Goal: Task Accomplishment & Management: Complete application form

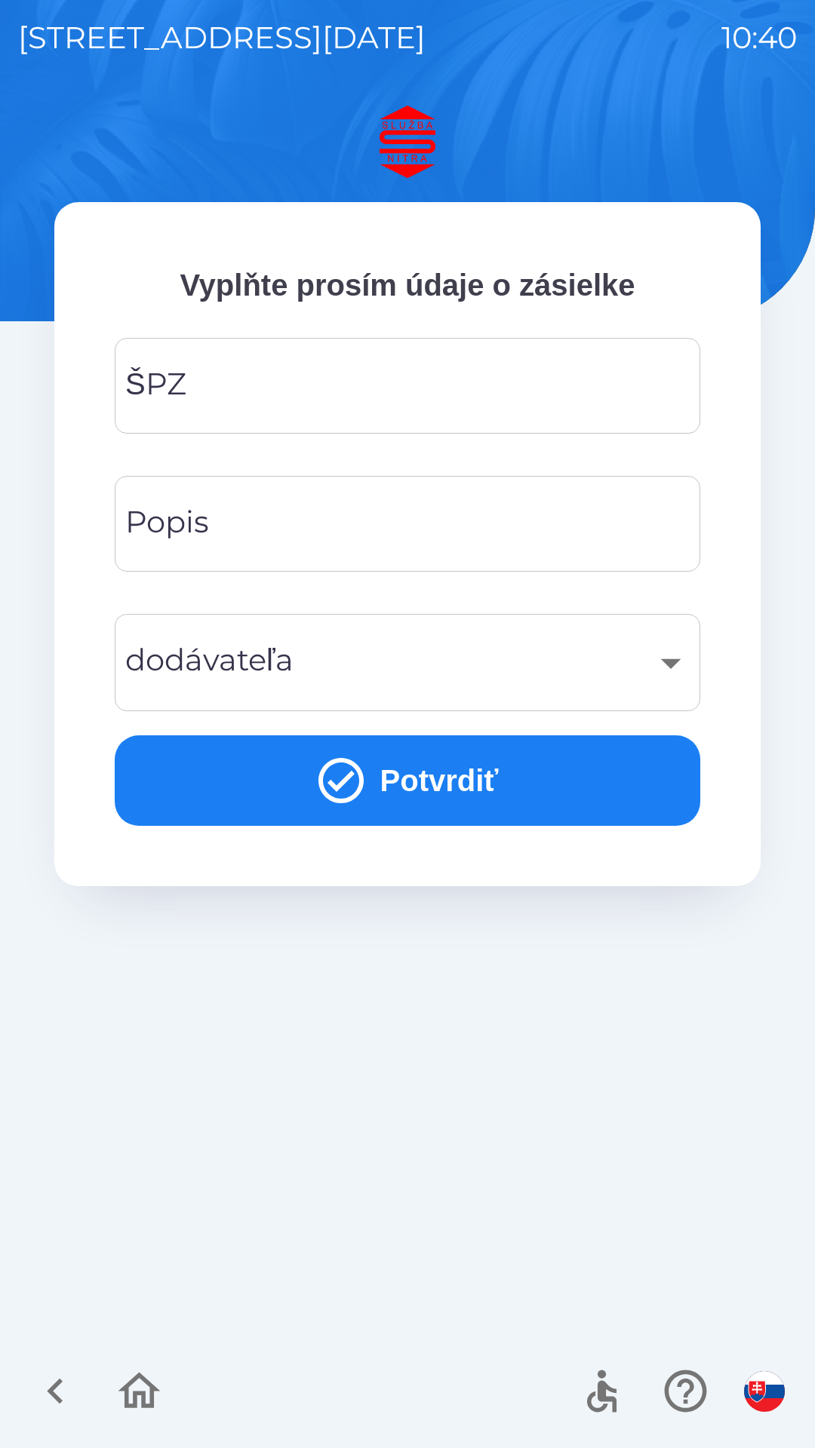
click at [278, 386] on input "ŠPZ" at bounding box center [407, 386] width 549 height 60
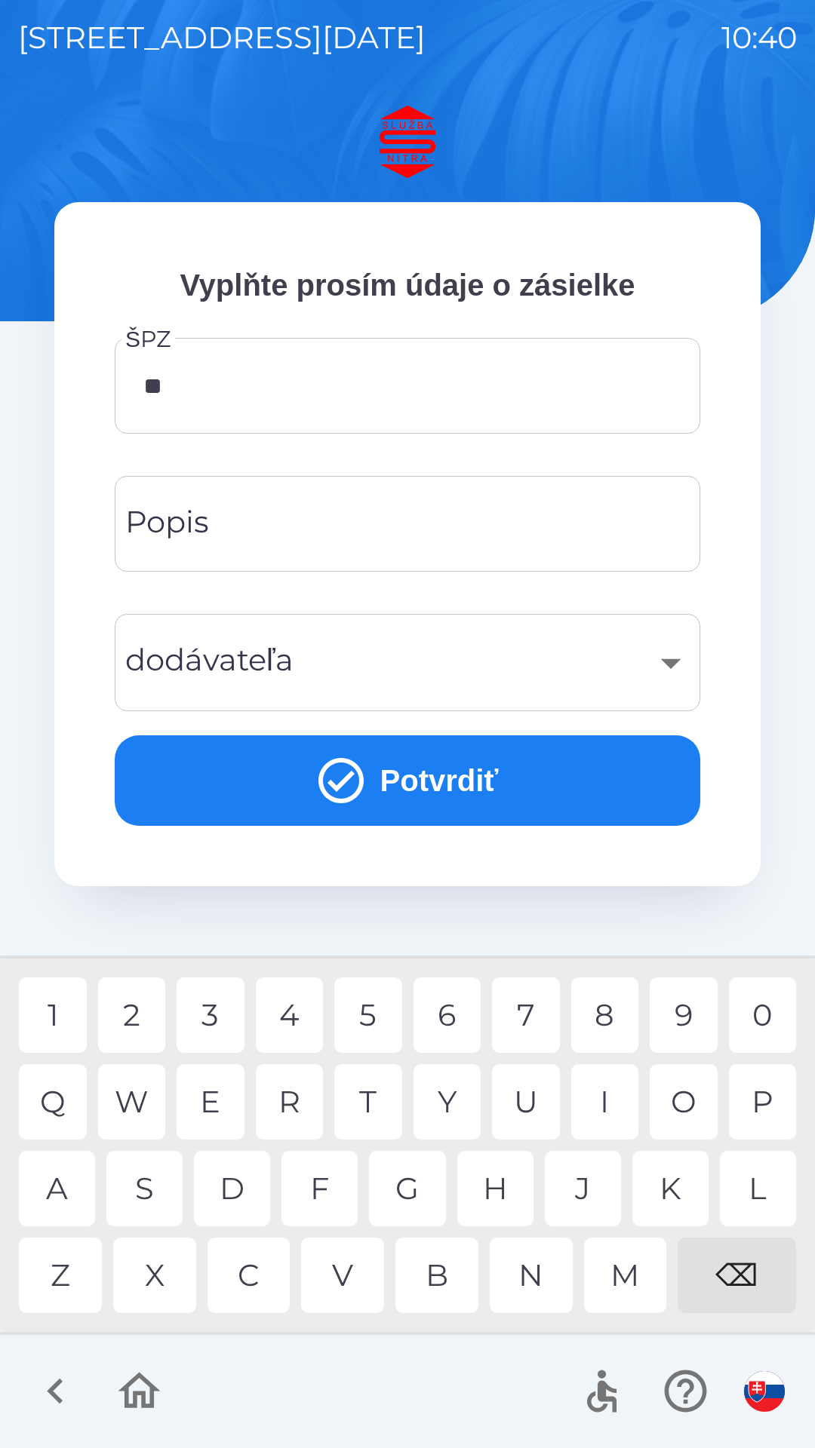
click at [288, 1096] on div "R" at bounding box center [290, 1101] width 68 height 75
click at [669, 1181] on div "K" at bounding box center [670, 1188] width 76 height 75
type input "*******"
click at [308, 535] on input "Popis" at bounding box center [407, 524] width 549 height 60
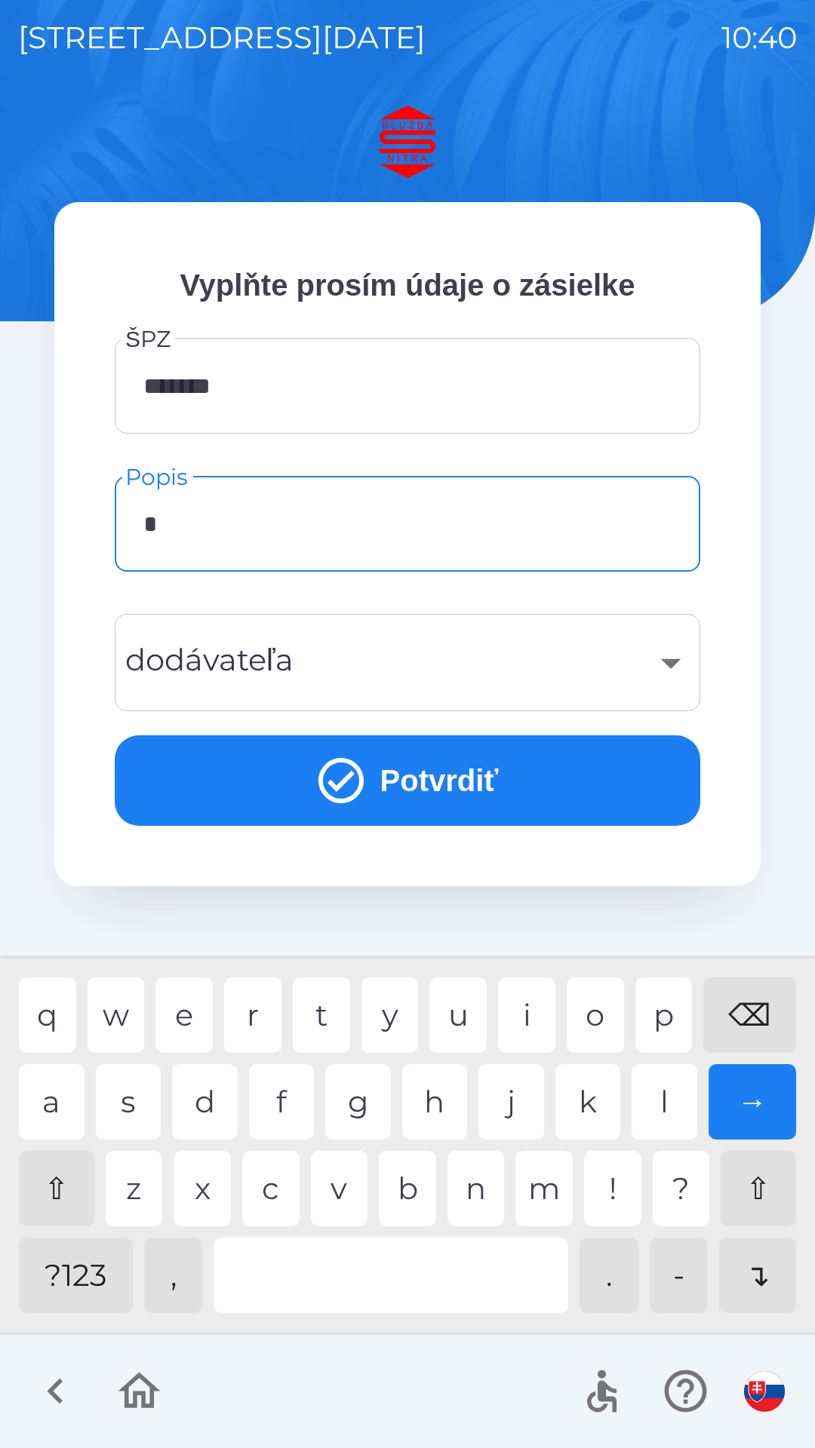
click at [488, 1192] on div "n" at bounding box center [475, 1188] width 57 height 75
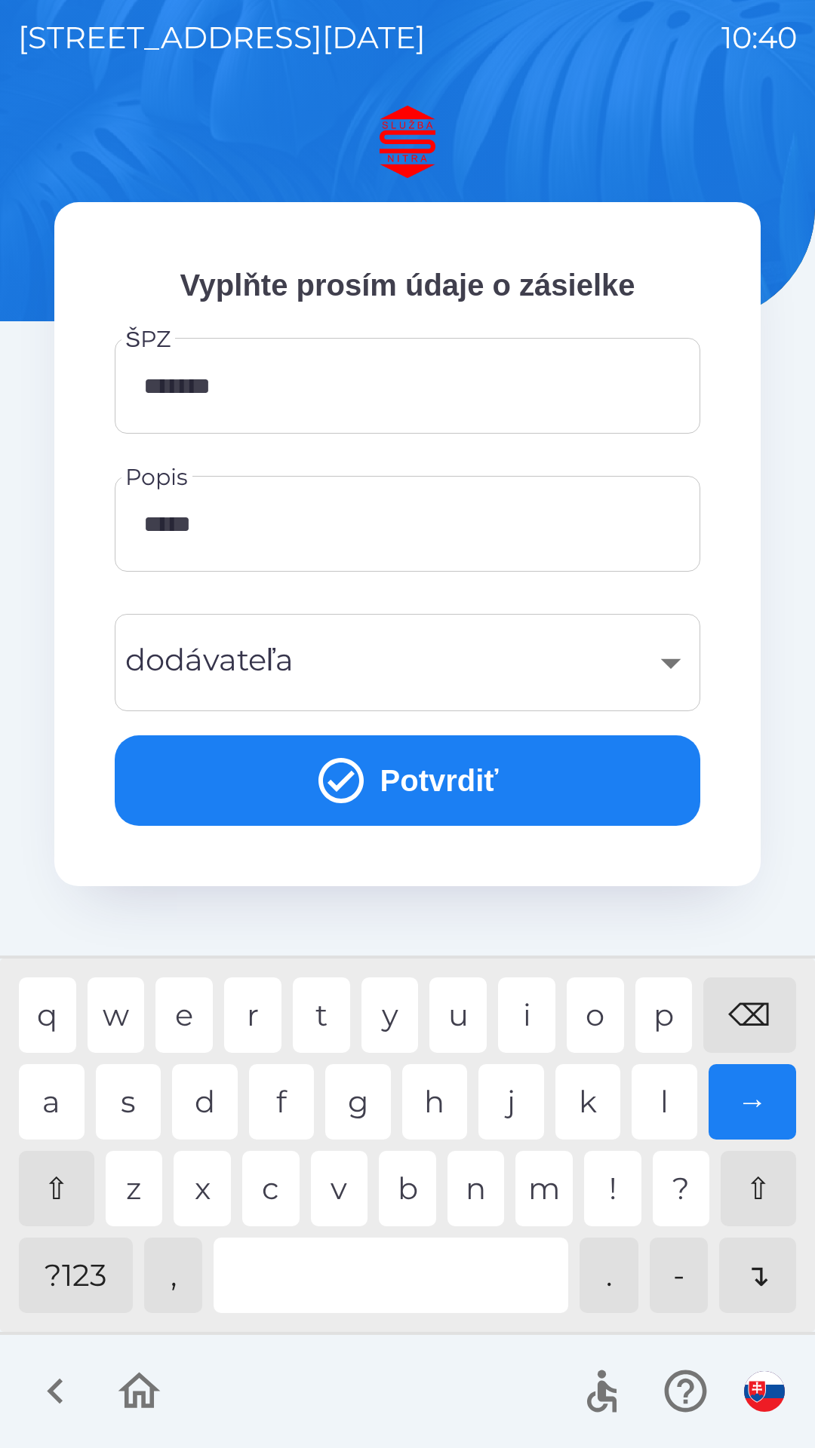
click at [54, 1100] on div "a" at bounding box center [52, 1101] width 66 height 75
type input "********"
click at [56, 1103] on div "a" at bounding box center [52, 1101] width 66 height 75
click at [376, 677] on div "​" at bounding box center [407, 662] width 549 height 61
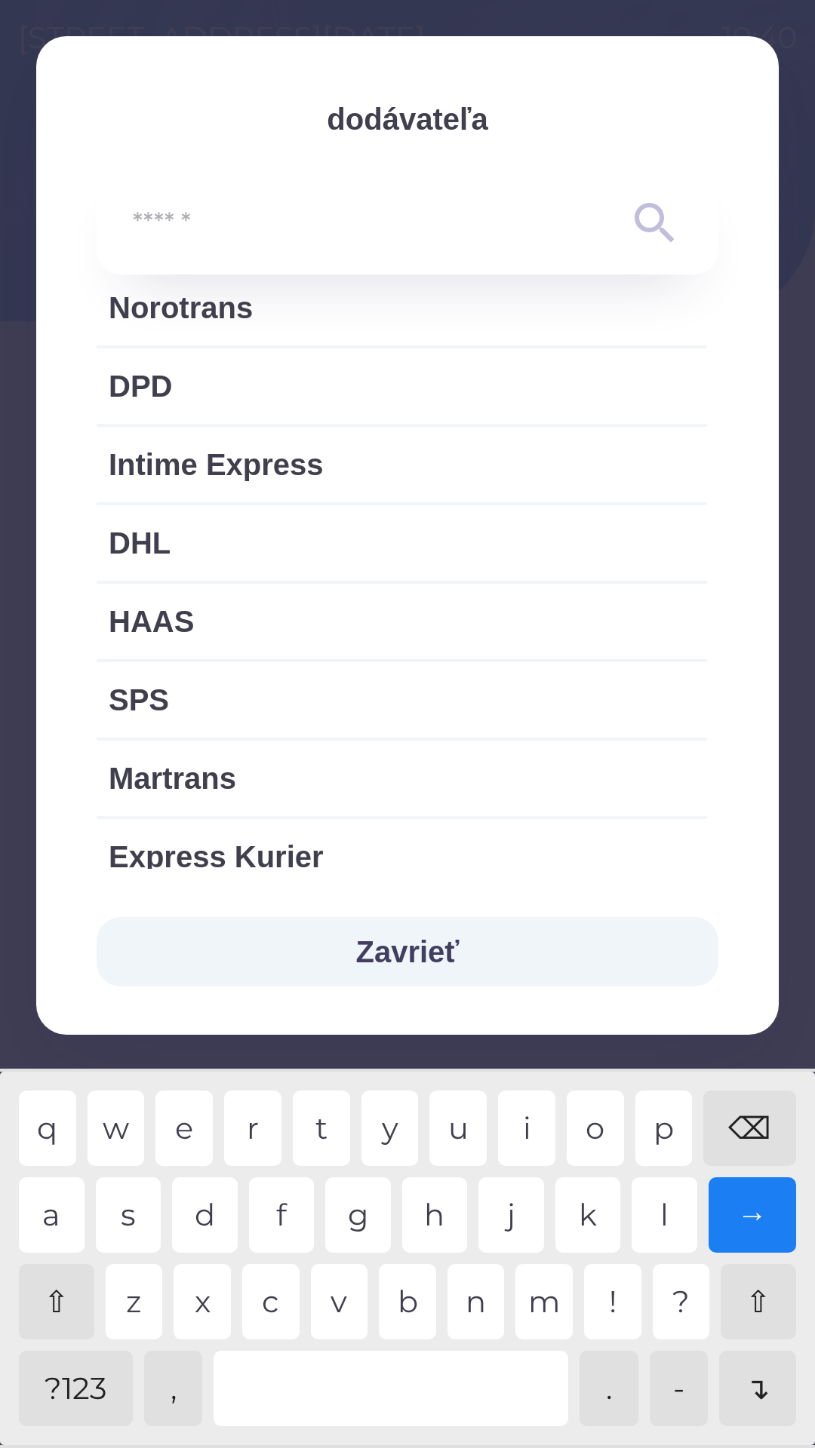
scroll to position [436, 0]
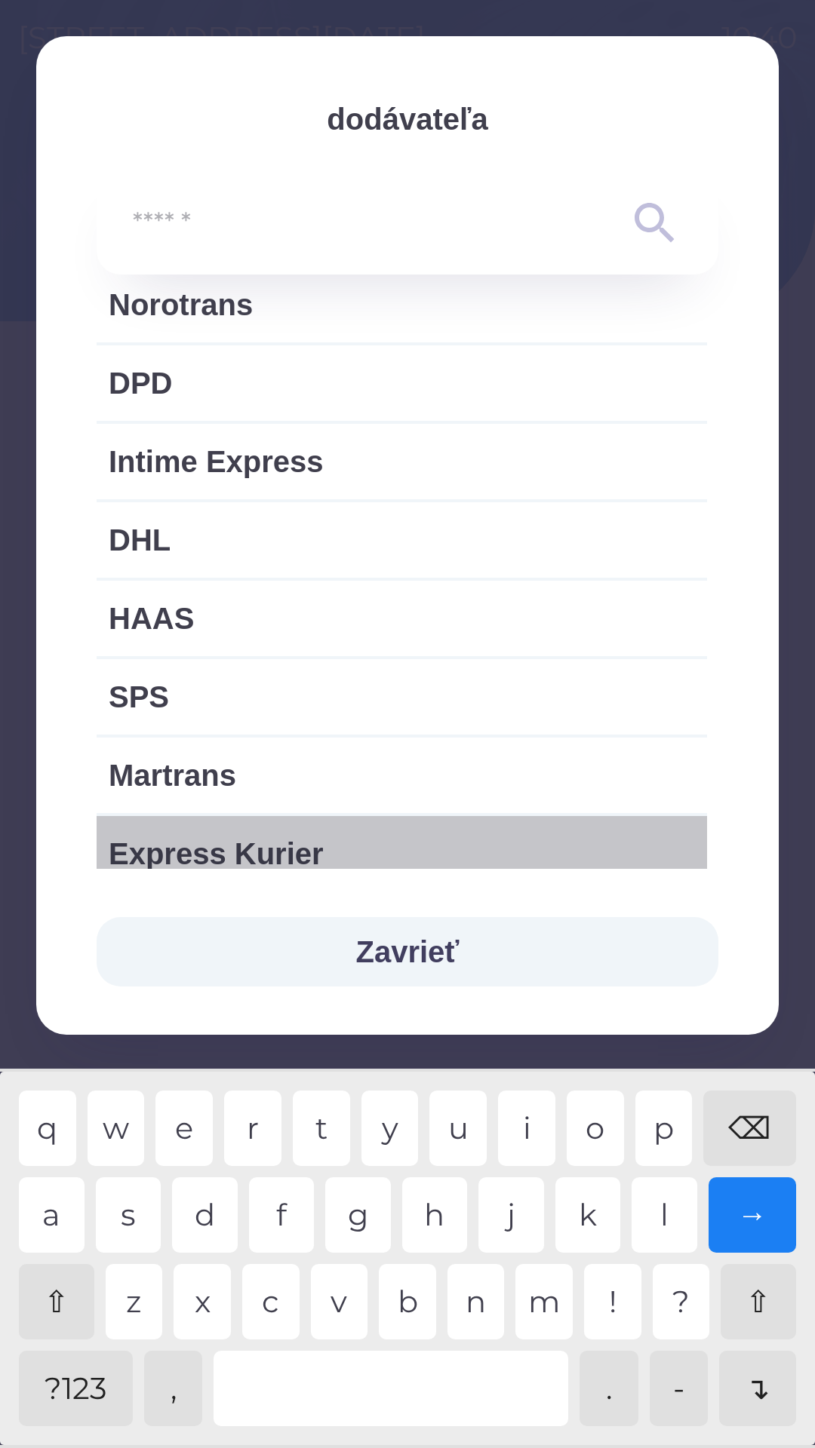
click at [259, 846] on span "Express Kurier" at bounding box center [402, 853] width 586 height 45
type input "***"
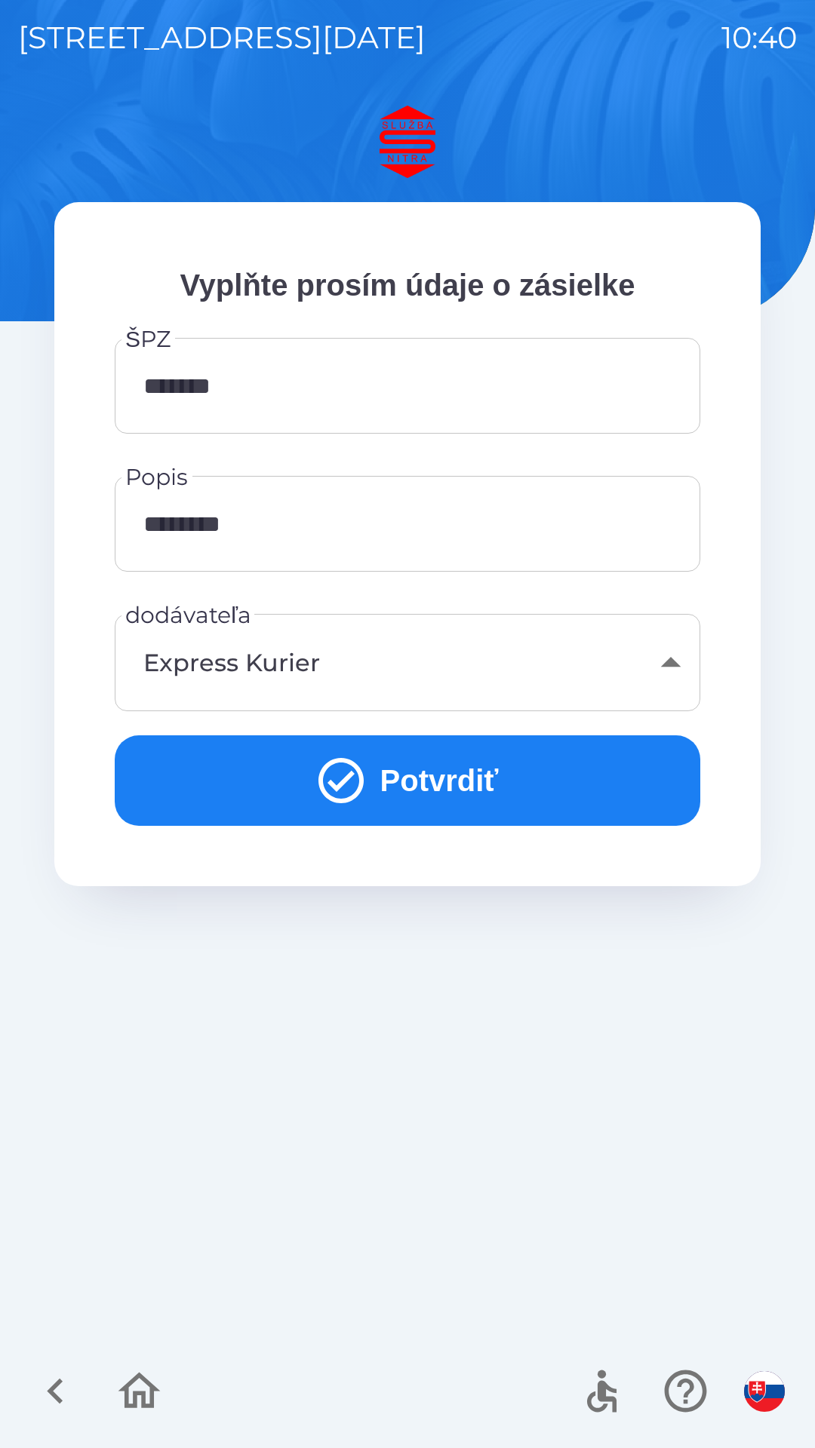
click at [419, 787] on button "Potvrdiť" at bounding box center [407, 780] width 585 height 91
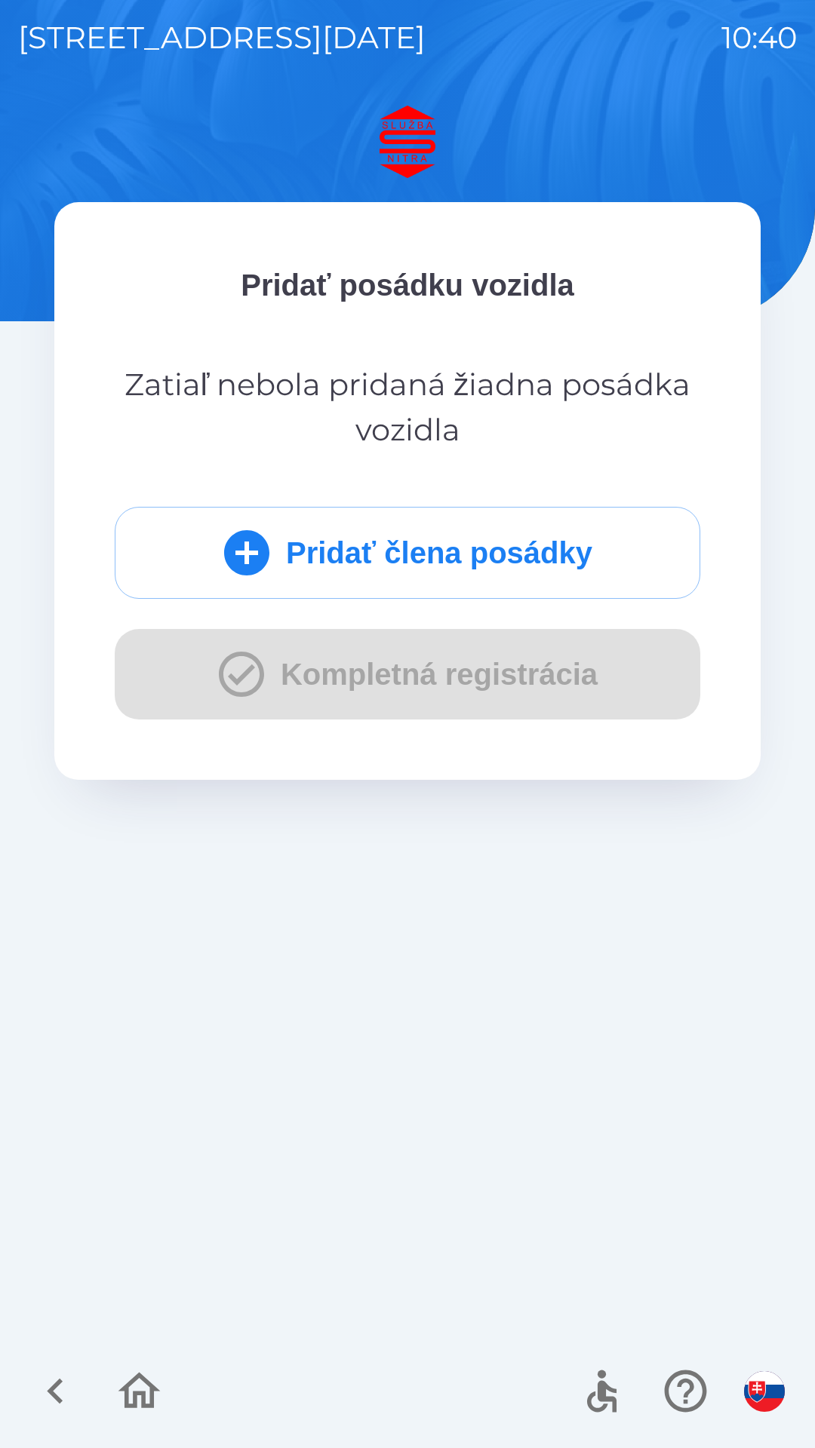
click at [319, 556] on button "Pridať člena posádky" at bounding box center [407, 553] width 585 height 92
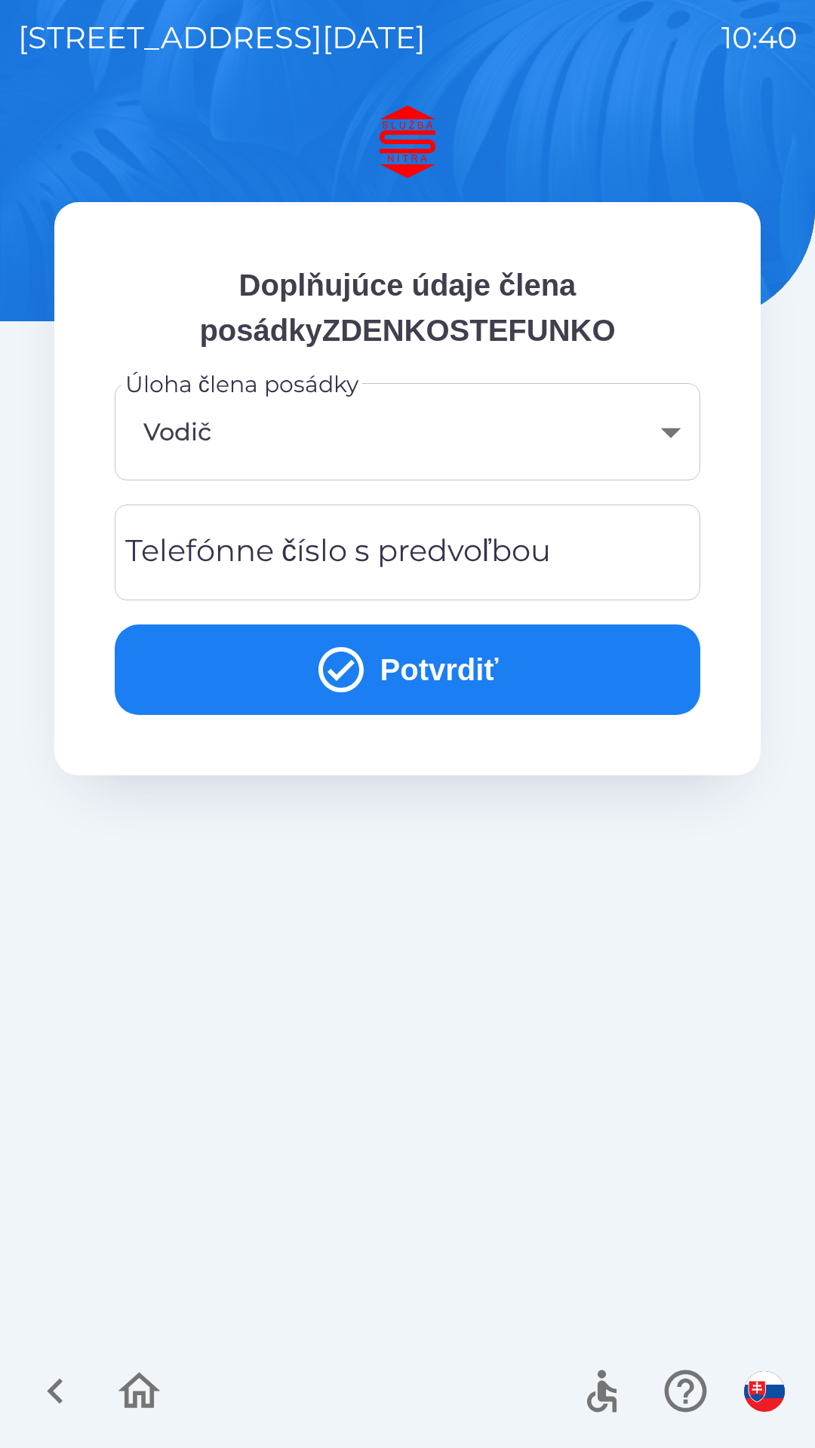
click at [664, 434] on body "[STREET_ADDRESS][DATE] 10:40 Doplňujúce údaje člena posádkyZDENKOSTEFUNKO Úloha…" at bounding box center [407, 724] width 815 height 1448
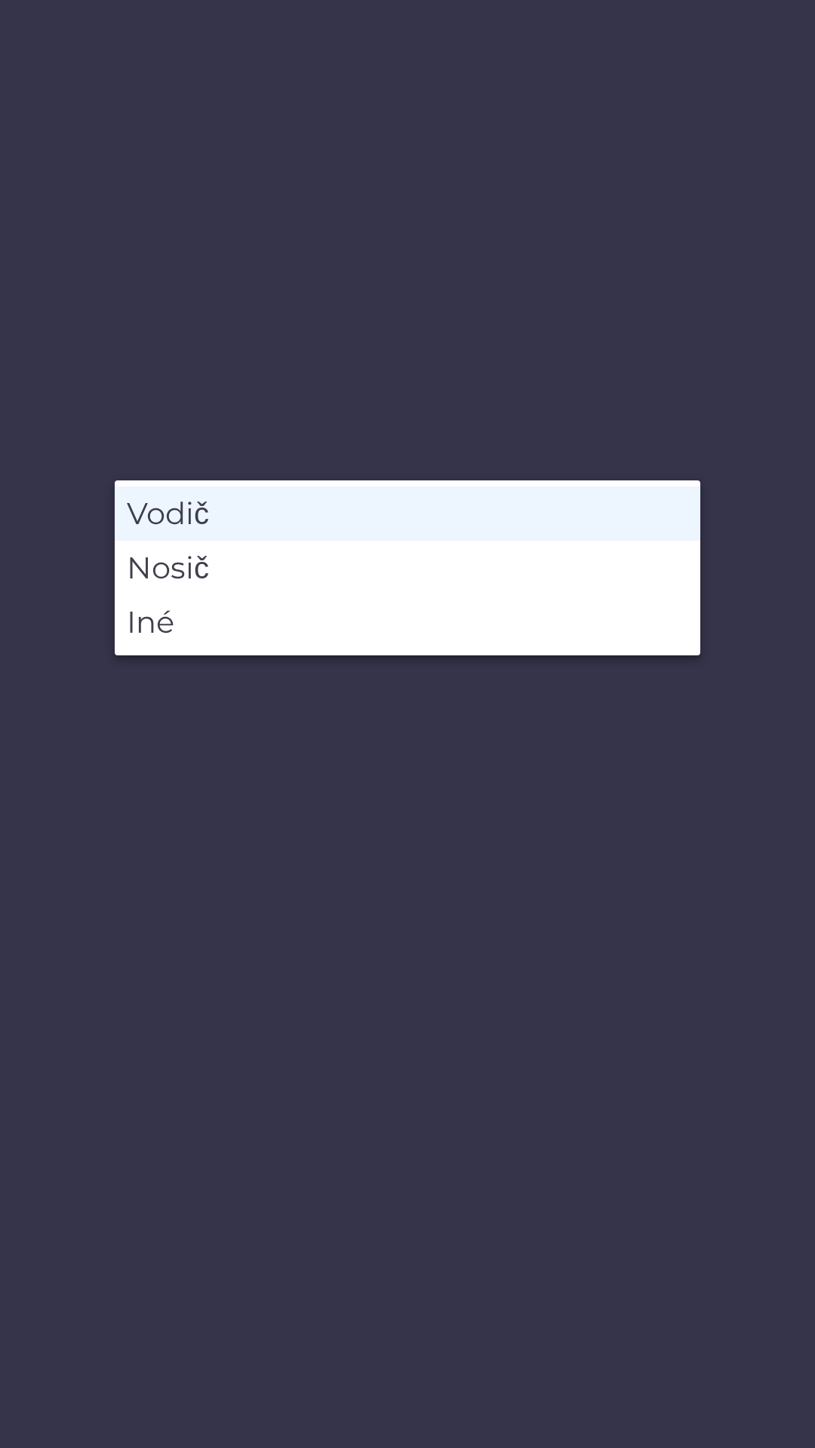
click at [185, 517] on li "Vodič" at bounding box center [407, 514] width 585 height 54
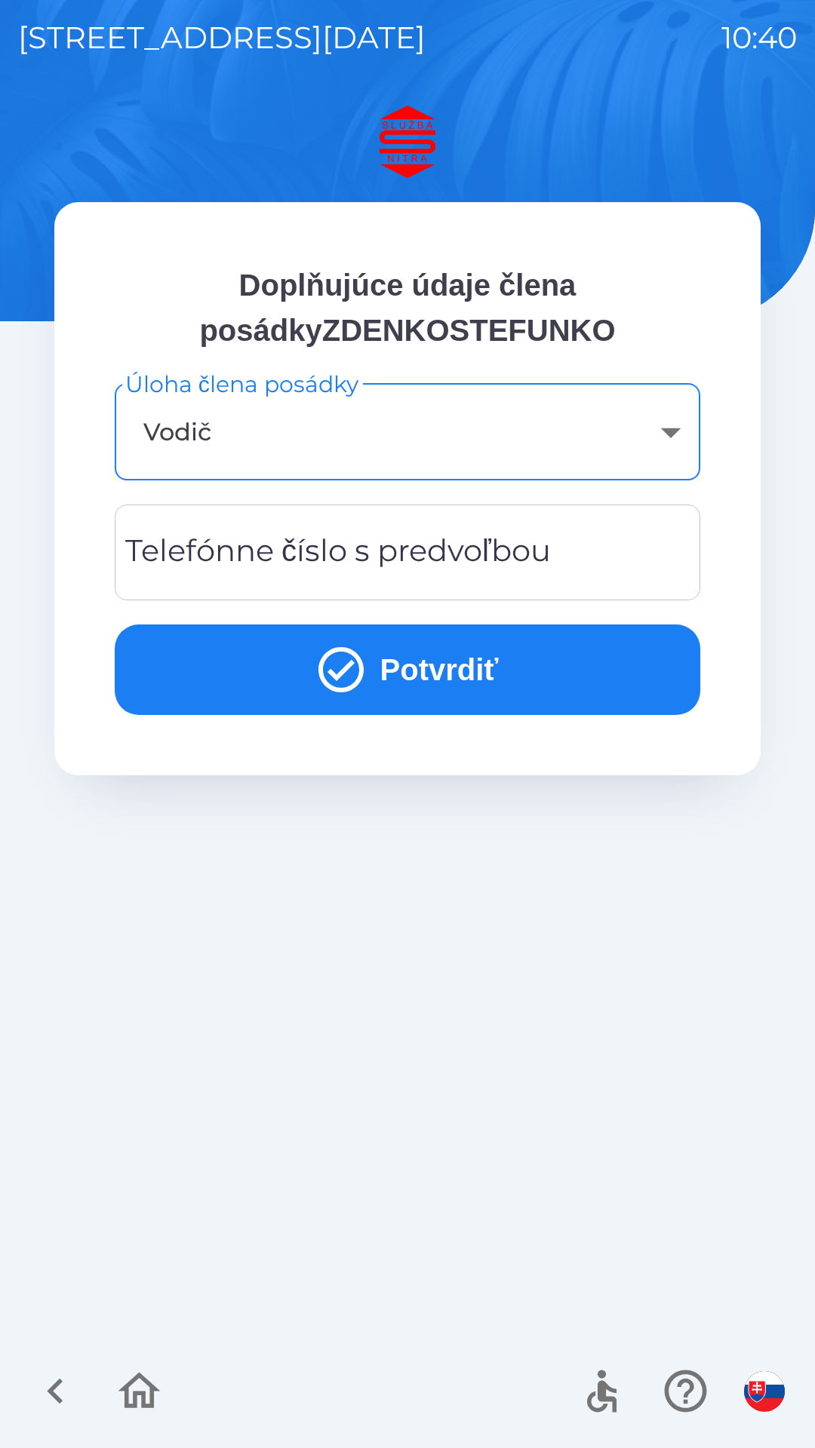
click at [213, 552] on div "Telefónne číslo s predvoľbou Telefónne číslo s predvoľbou" at bounding box center [407, 553] width 585 height 96
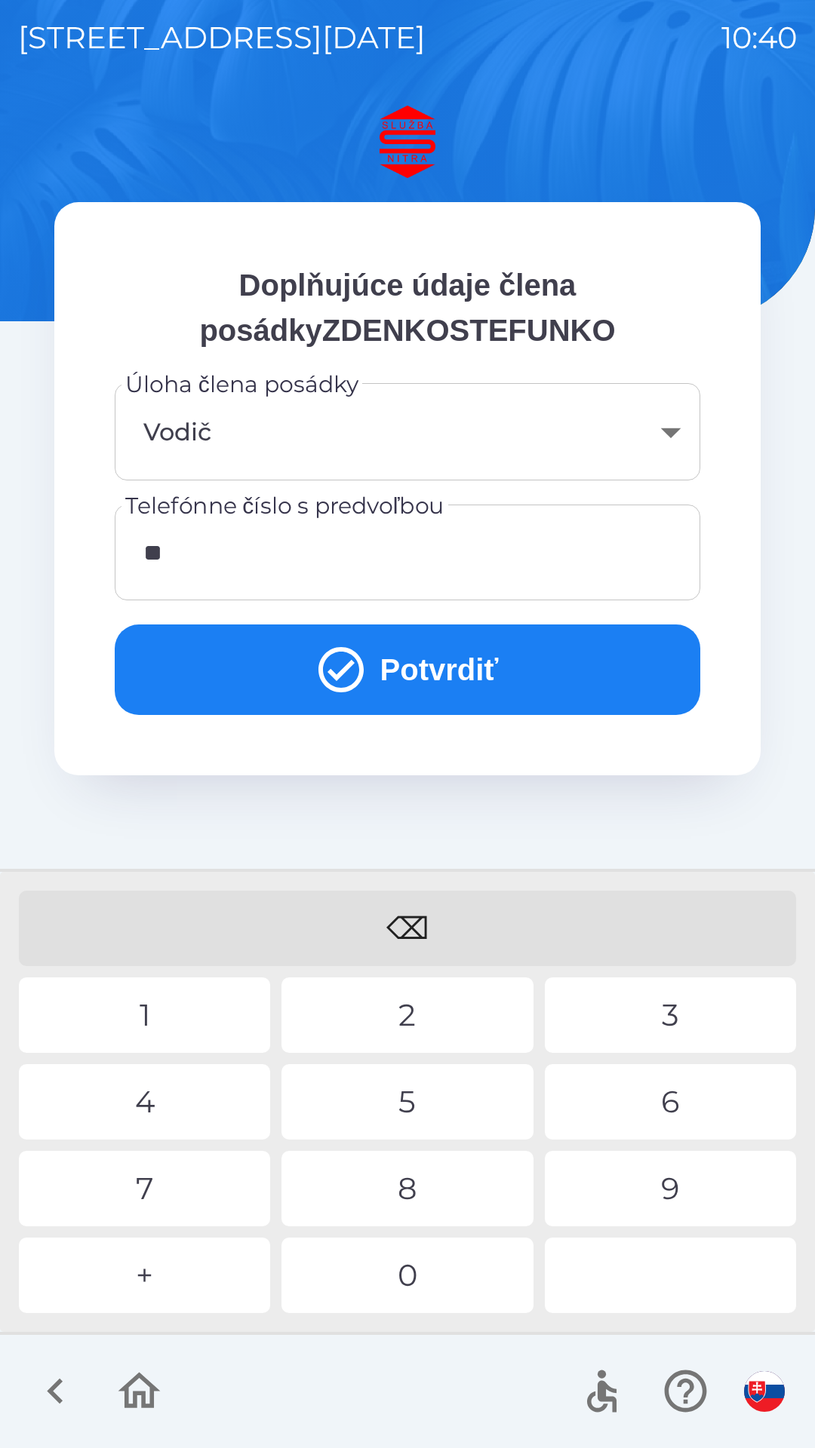
click at [151, 1105] on div "4" at bounding box center [144, 1101] width 251 height 75
click at [134, 1013] on div "1" at bounding box center [144, 1015] width 251 height 75
type input "*******"
click at [397, 1180] on div "8" at bounding box center [406, 1188] width 251 height 75
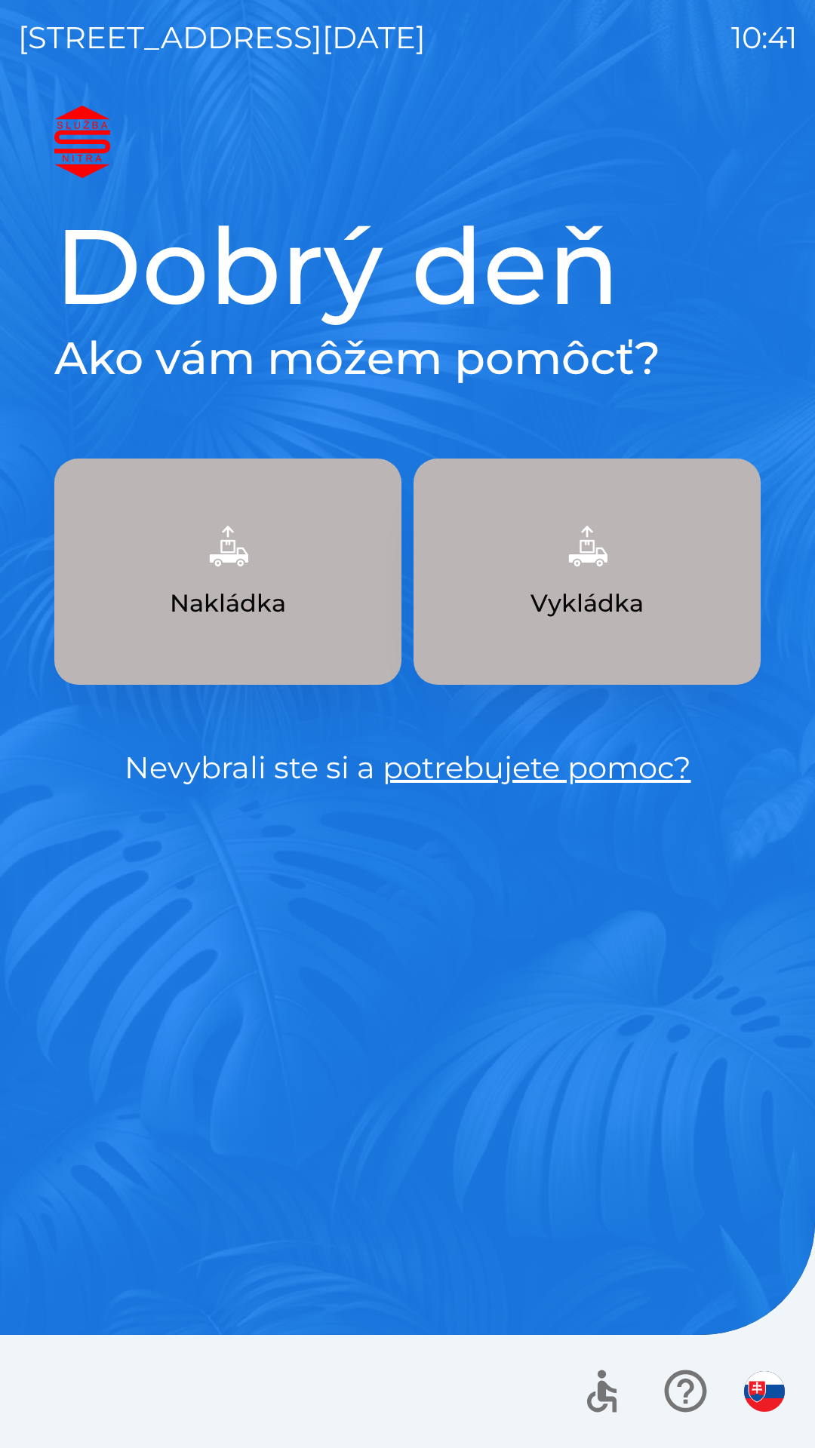
click at [254, 581] on button "Nakládka" at bounding box center [227, 572] width 347 height 226
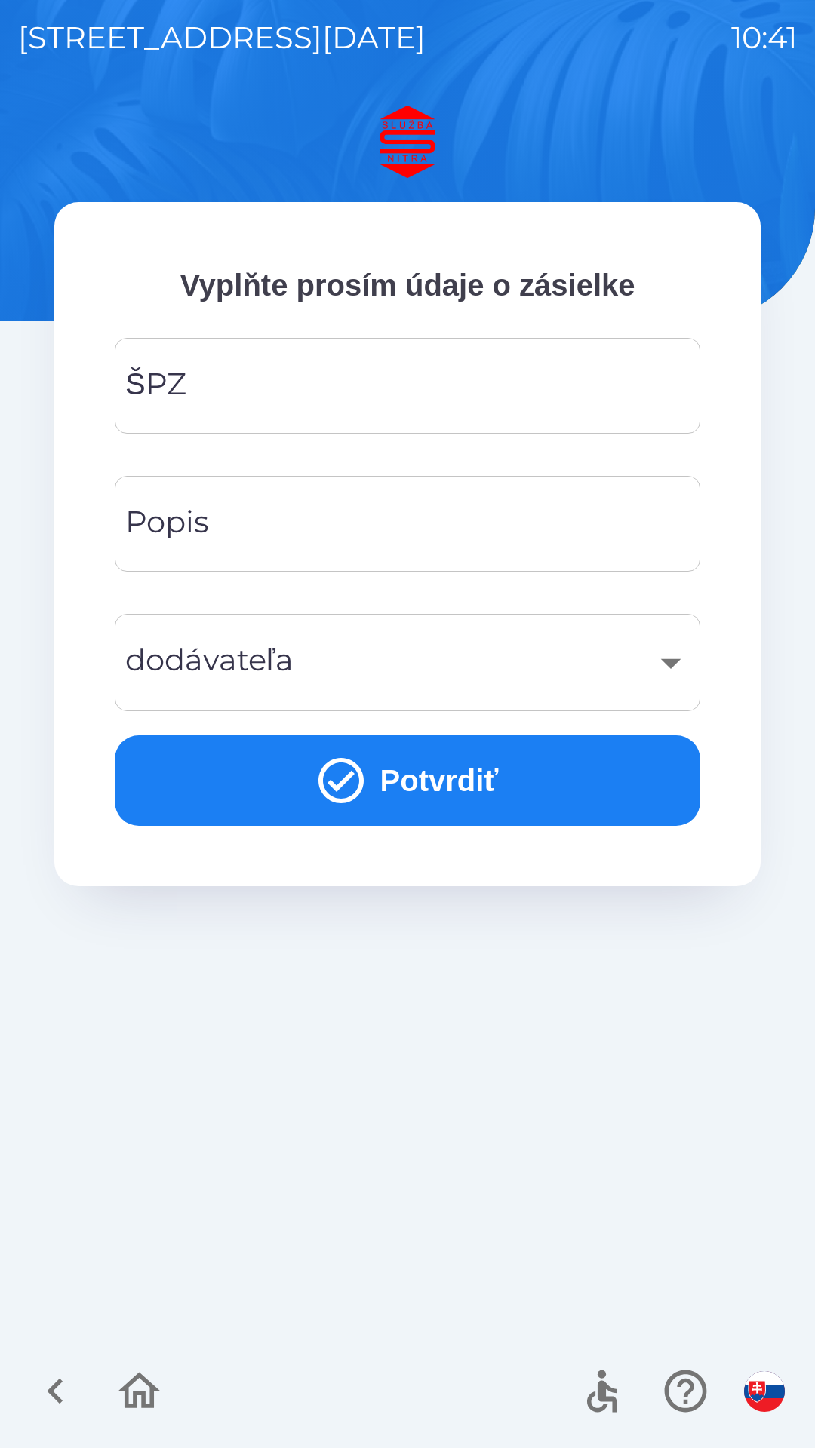
click at [239, 382] on input "ŠPZ" at bounding box center [407, 386] width 549 height 60
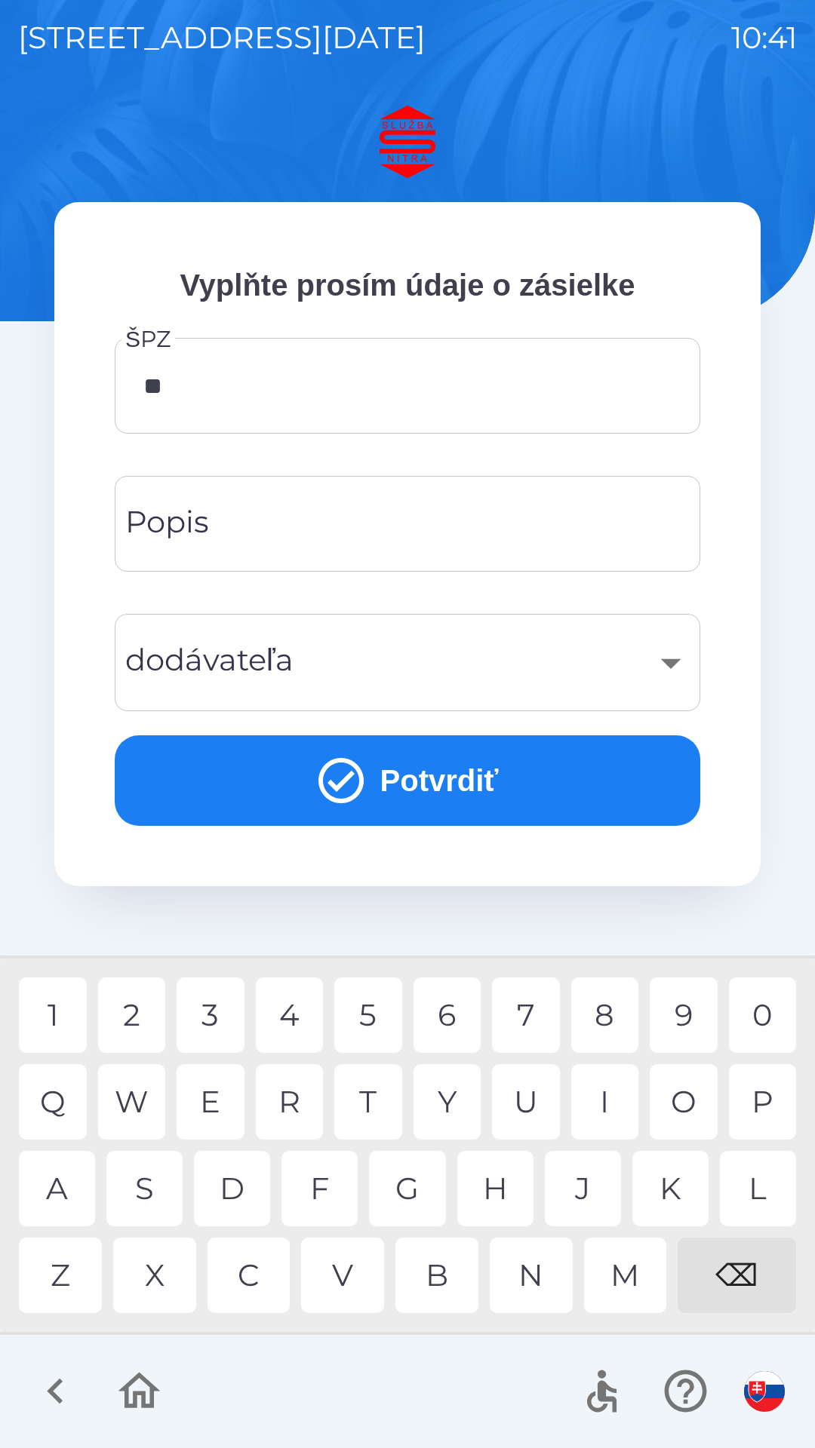
click at [296, 1098] on div "R" at bounding box center [290, 1101] width 68 height 75
click at [41, 1017] on div "1" at bounding box center [53, 1015] width 68 height 75
click at [663, 1186] on div "K" at bounding box center [670, 1188] width 76 height 75
type input "*******"
click at [683, 1078] on div "O" at bounding box center [683, 1101] width 68 height 75
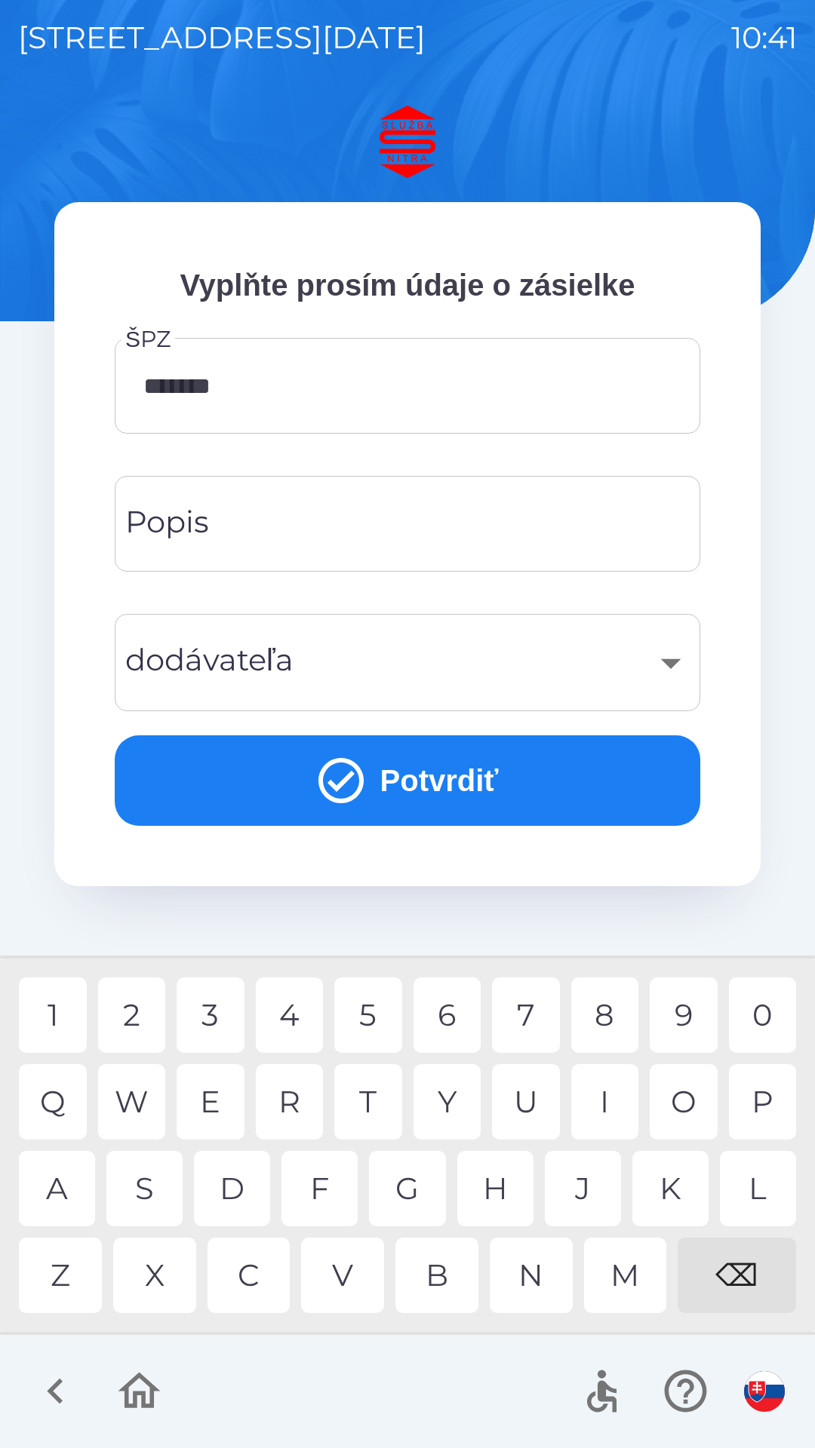
click at [245, 530] on input "Popis" at bounding box center [407, 524] width 549 height 60
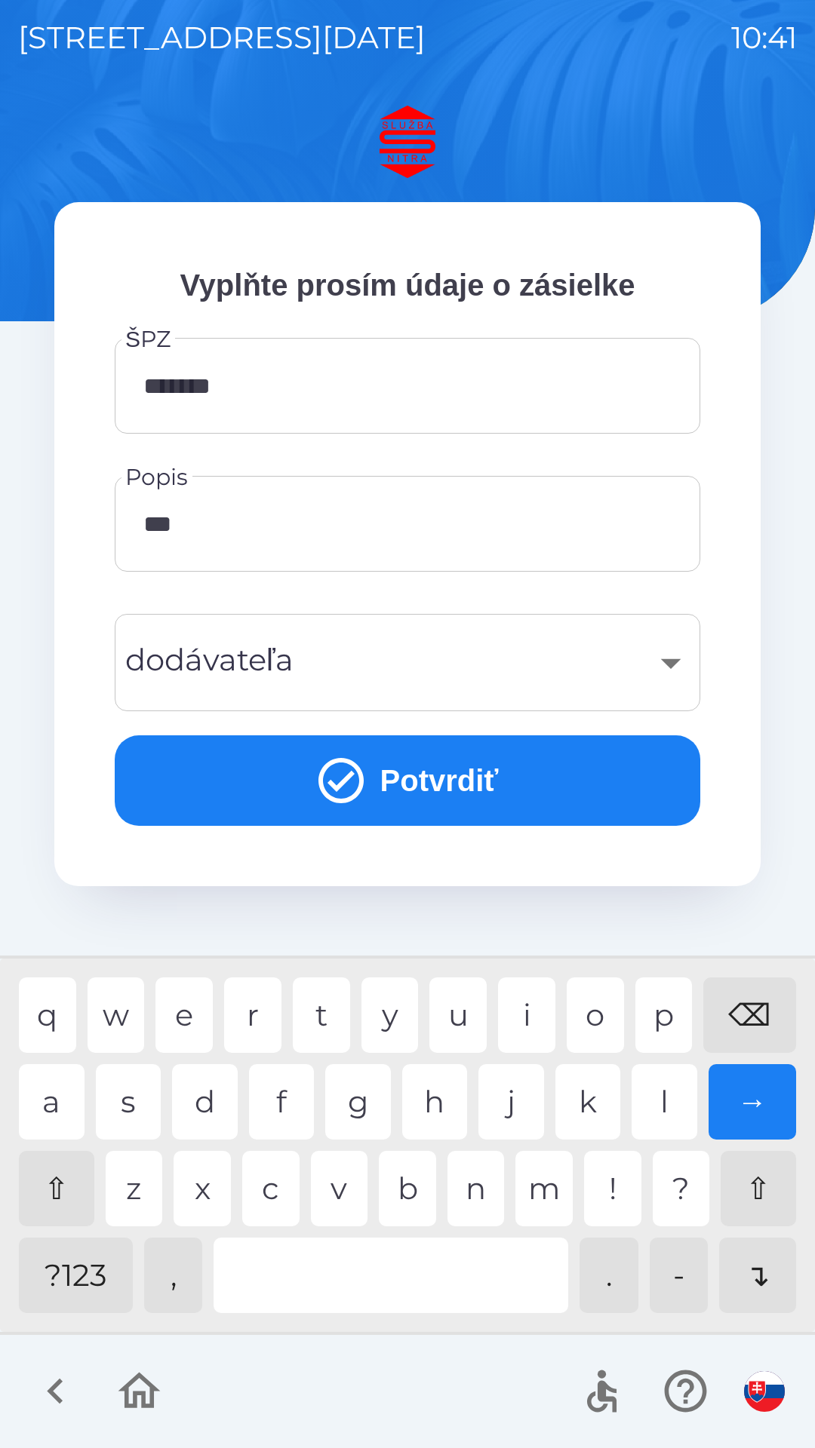
click at [582, 1103] on div "k" at bounding box center [588, 1101] width 66 height 75
click at [212, 1104] on div "d" at bounding box center [205, 1101] width 66 height 75
type input "********"
click at [397, 667] on div "​" at bounding box center [407, 662] width 549 height 61
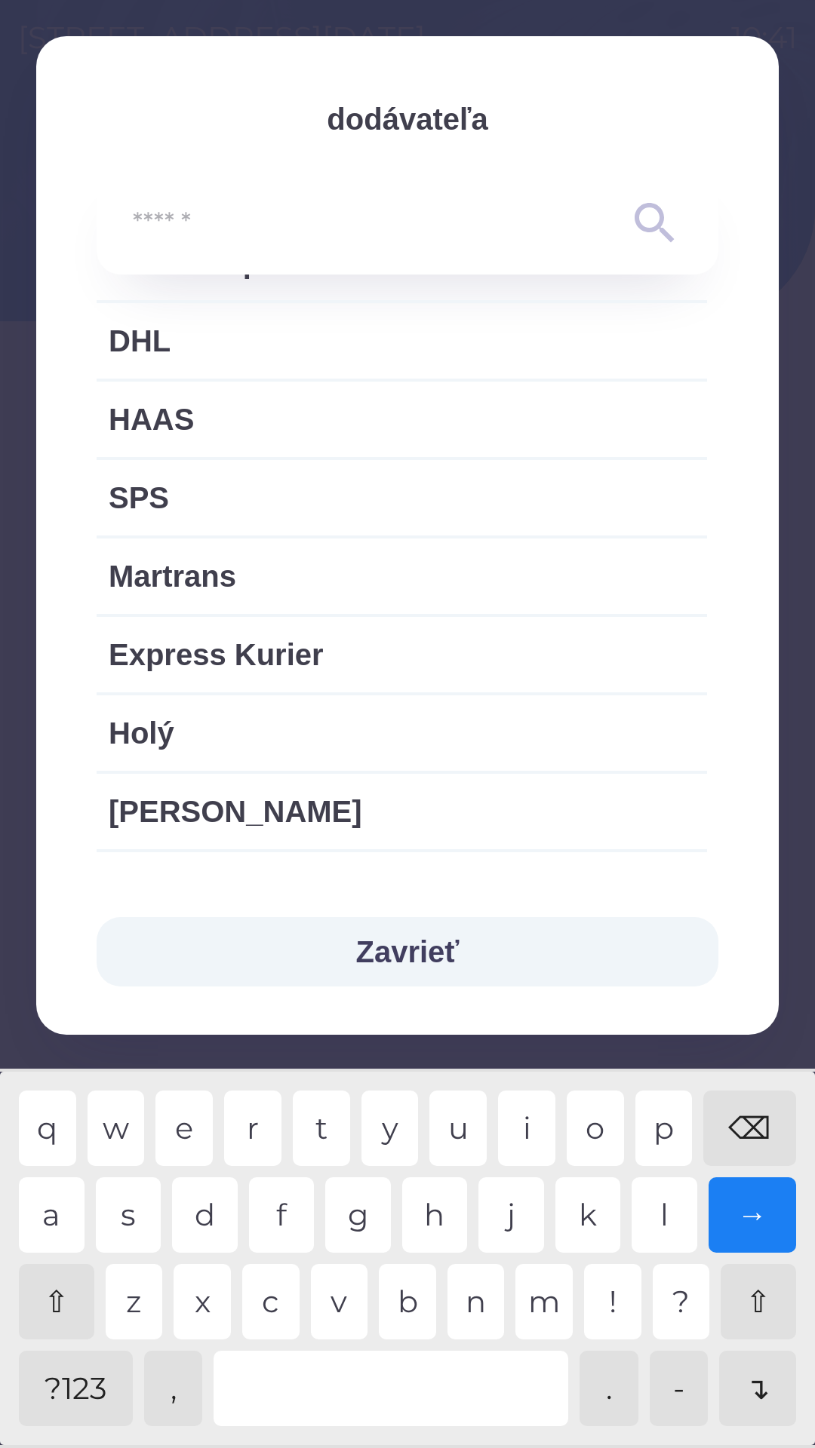
scroll to position [639, 0]
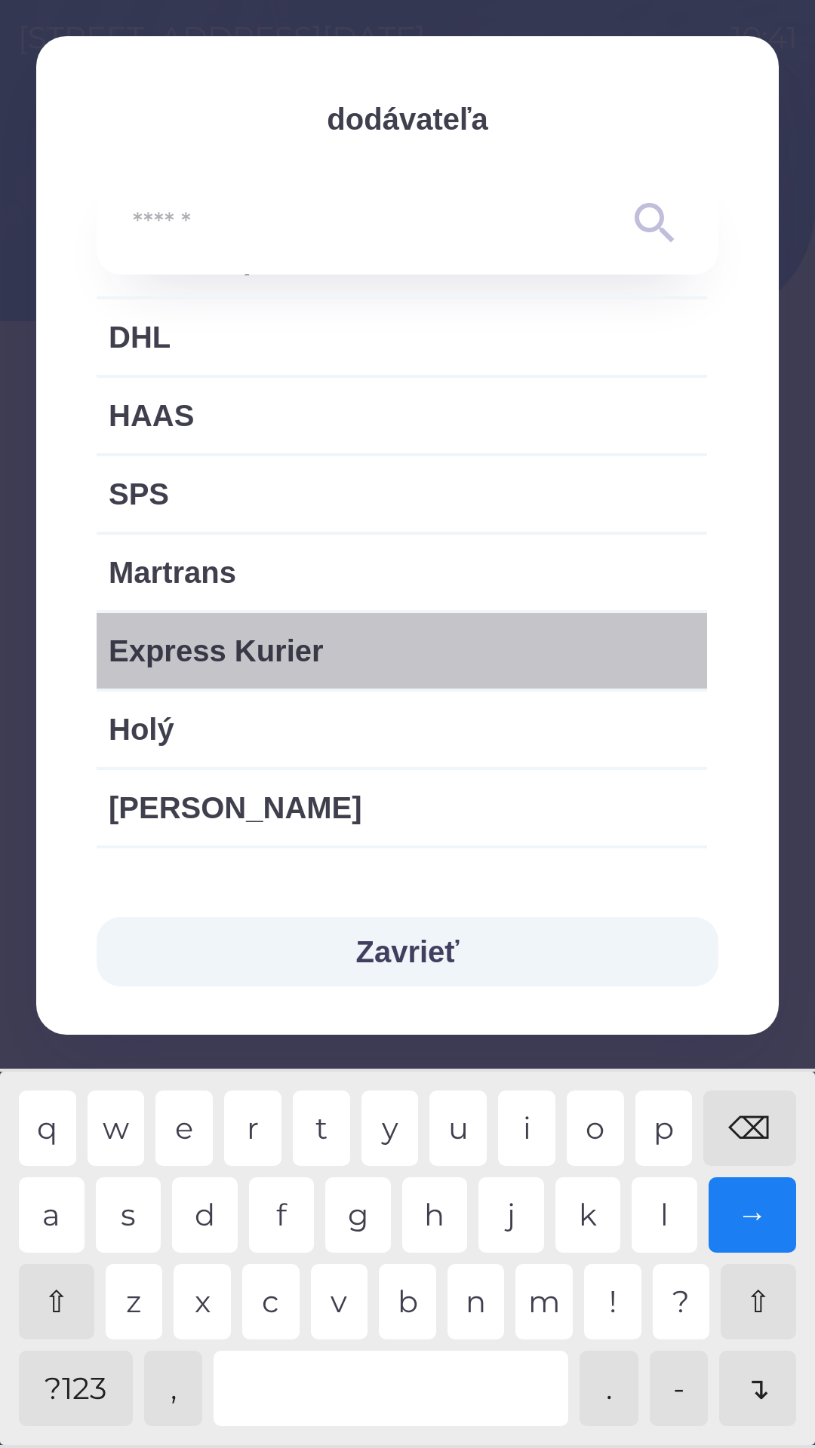
click at [275, 652] on span "Express Kurier" at bounding box center [402, 650] width 586 height 45
type input "***"
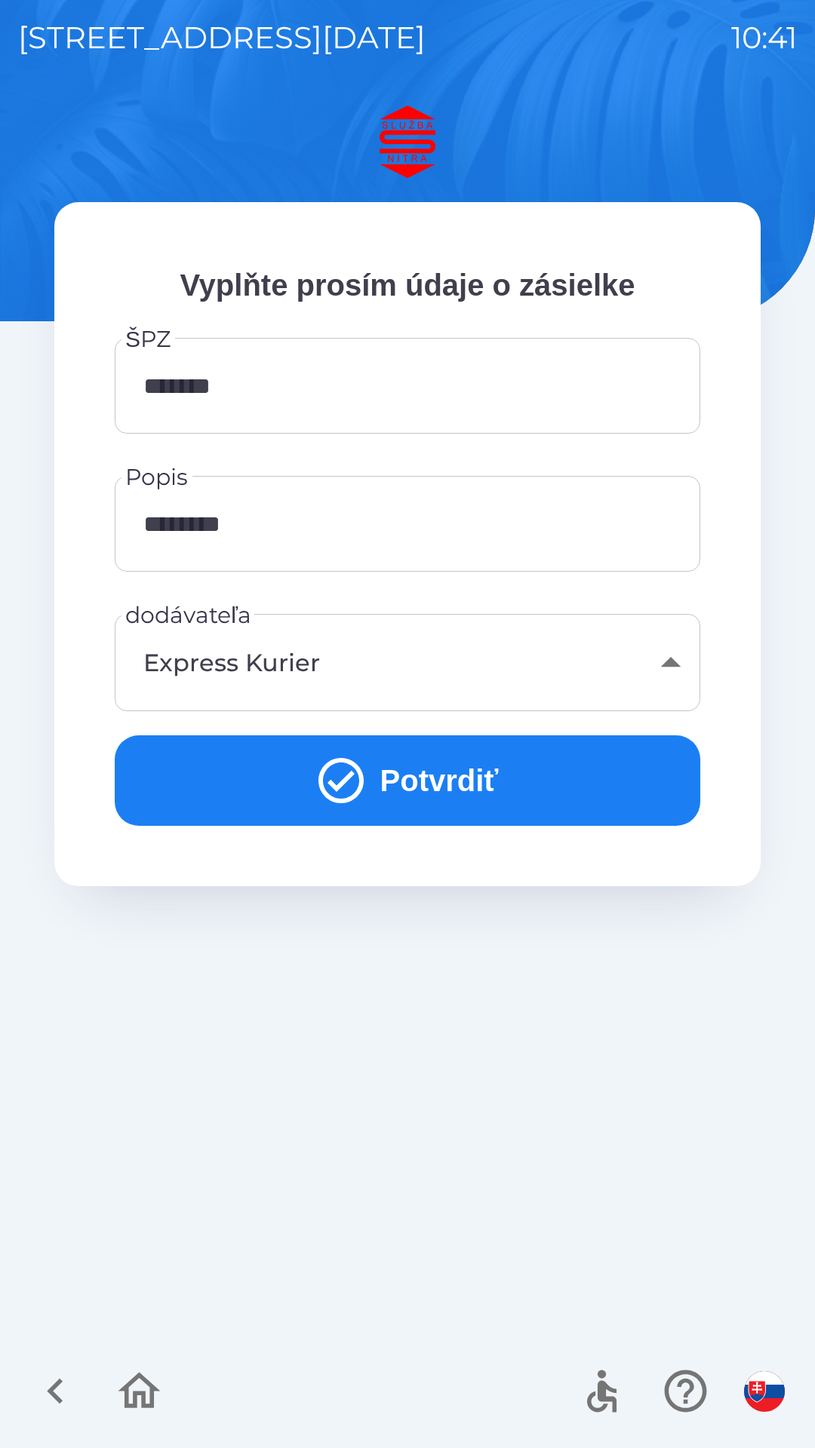
click at [438, 786] on button "Potvrdiť" at bounding box center [407, 780] width 585 height 91
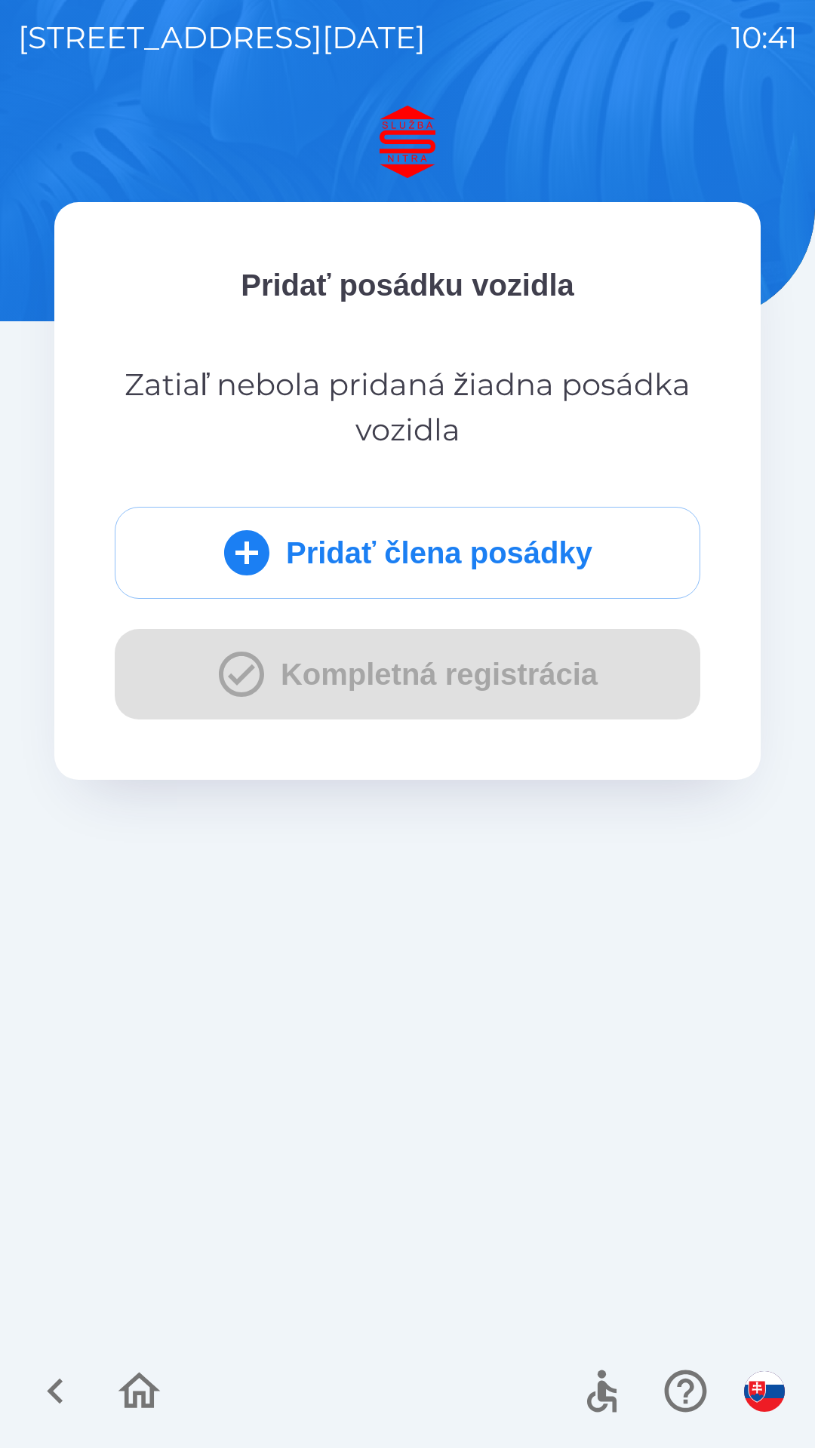
click at [360, 559] on button "Pridať člena posádky" at bounding box center [407, 553] width 585 height 92
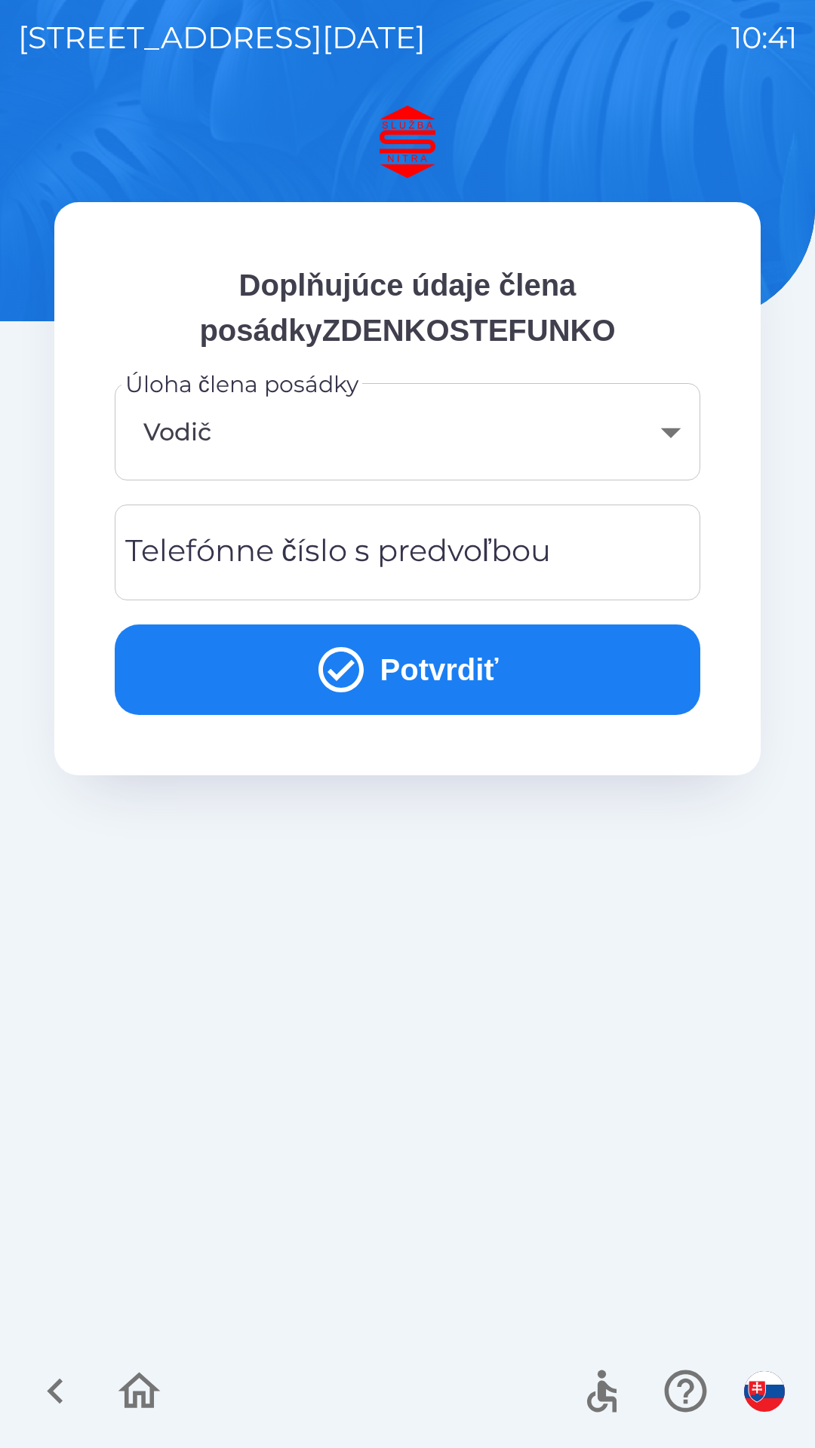
click at [259, 539] on div "Telefónne číslo s predvoľbou Telefónne číslo s predvoľbou" at bounding box center [407, 553] width 585 height 96
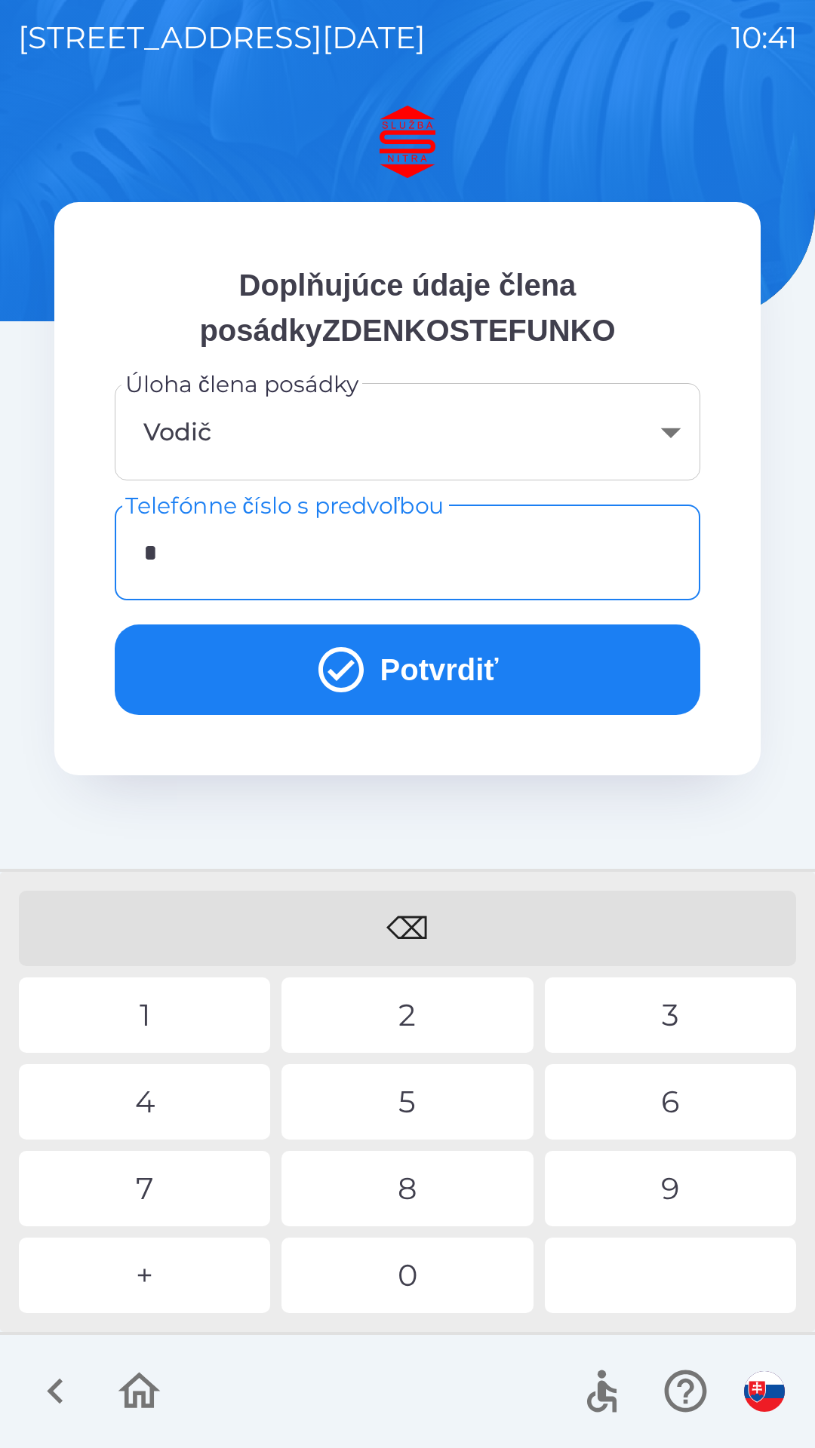
click at [159, 1257] on div "+" at bounding box center [144, 1275] width 251 height 75
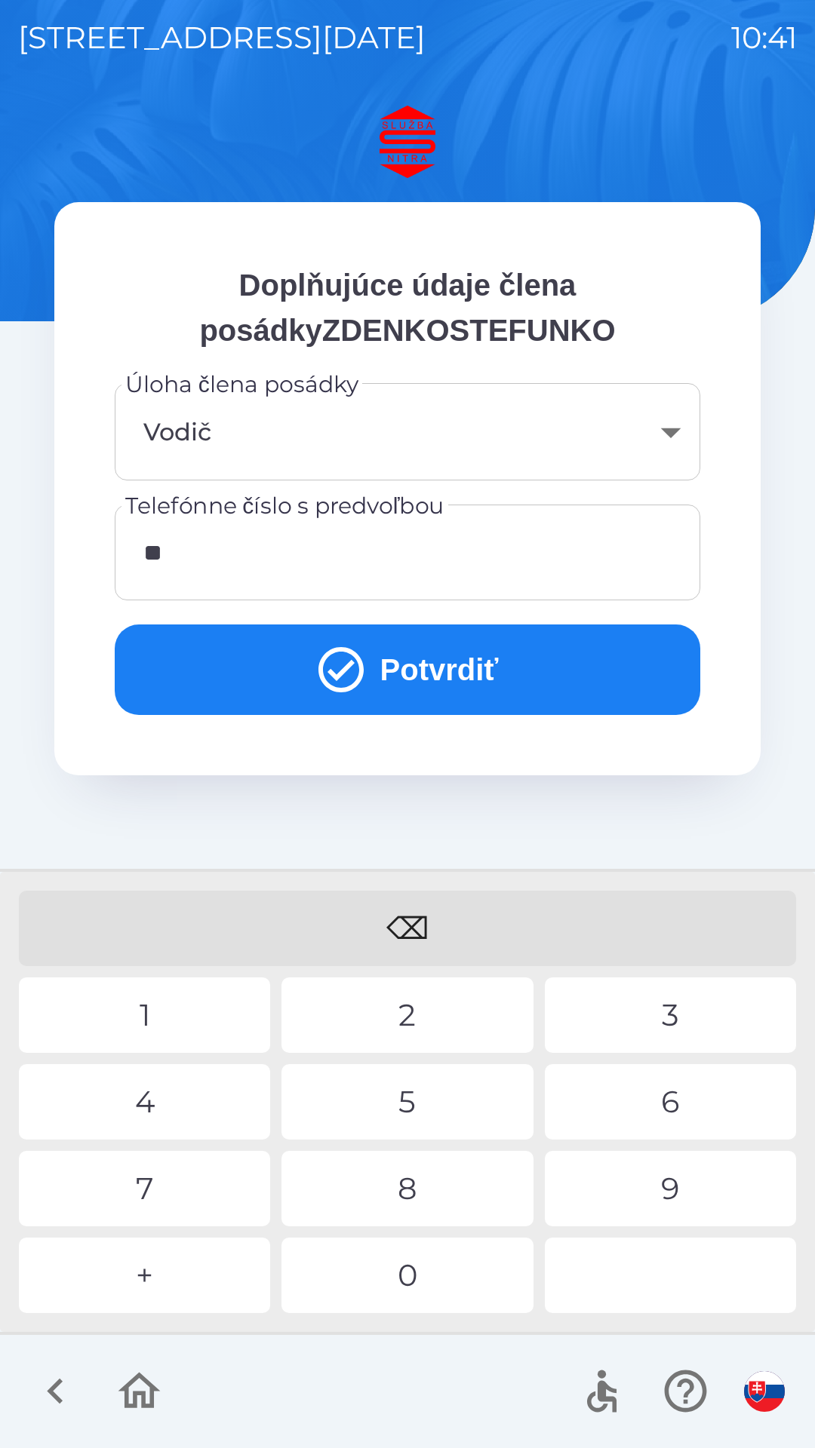
click at [160, 1092] on div "4" at bounding box center [144, 1101] width 251 height 75
type input "**********"
click at [682, 1100] on div "6" at bounding box center [670, 1101] width 251 height 75
click at [447, 668] on button "Potvrdiť" at bounding box center [407, 670] width 585 height 91
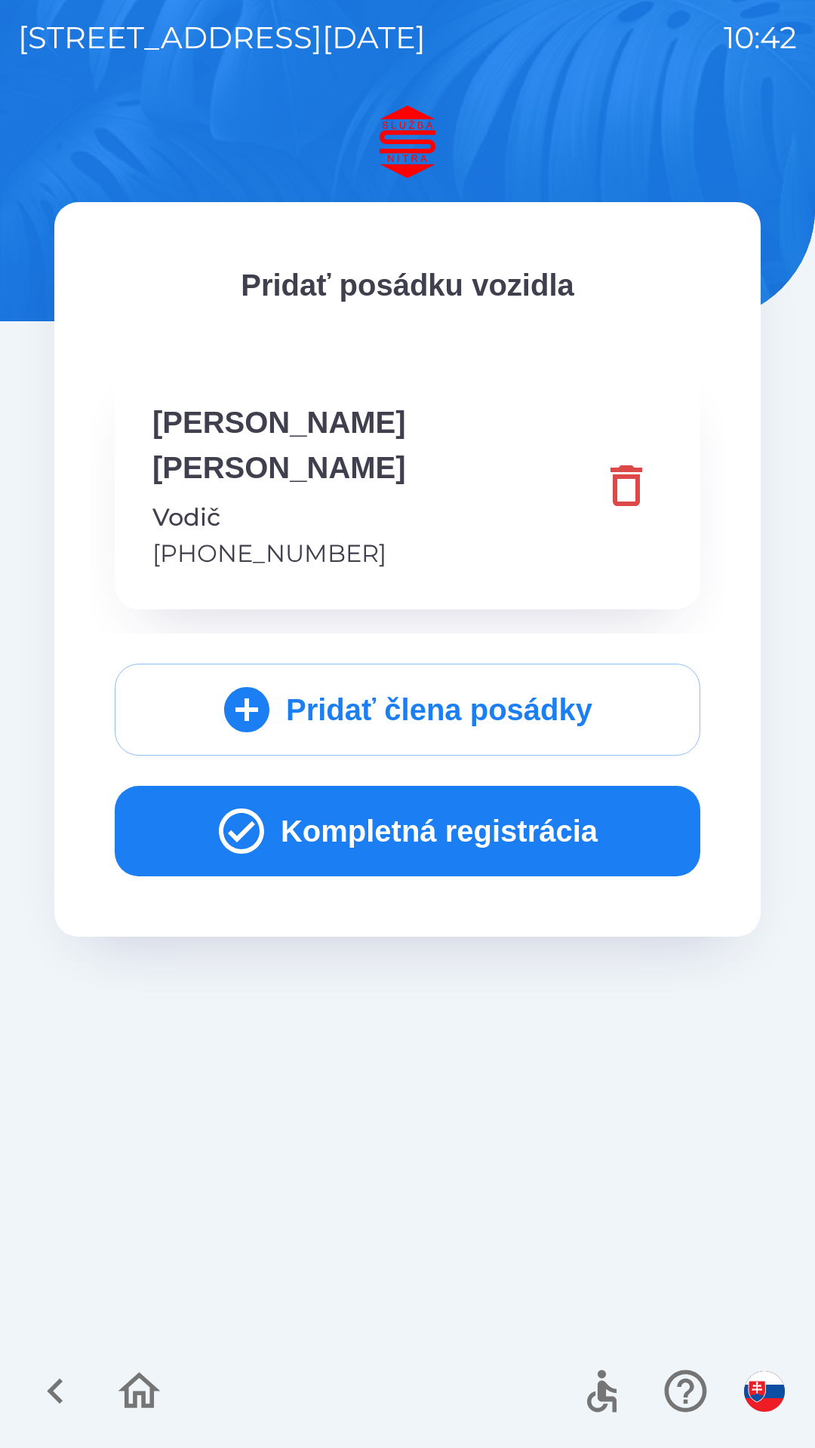
click at [404, 791] on button "Kompletná registrácia" at bounding box center [407, 831] width 585 height 91
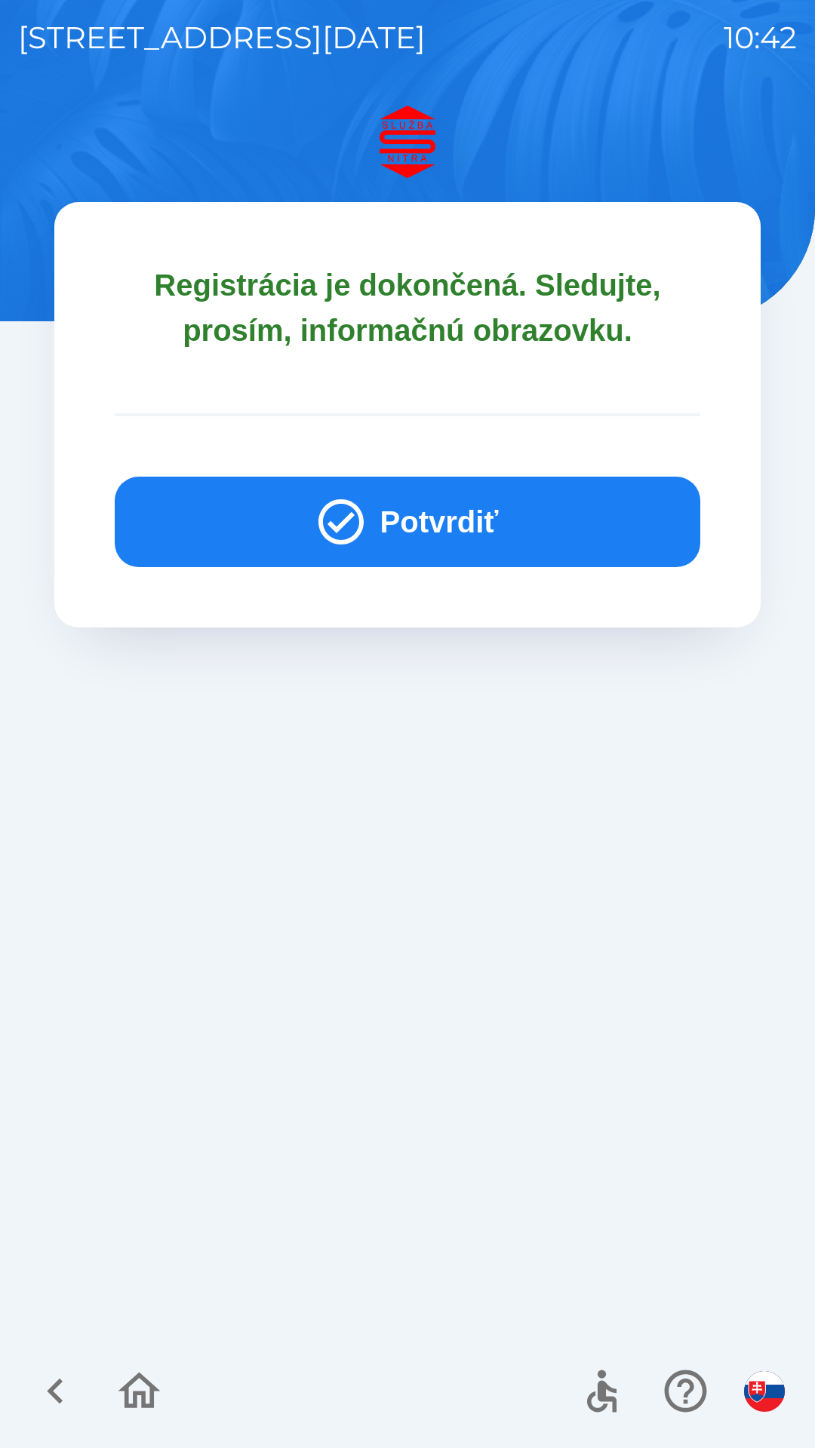
click at [448, 531] on button "Potvrdiť" at bounding box center [407, 522] width 585 height 91
